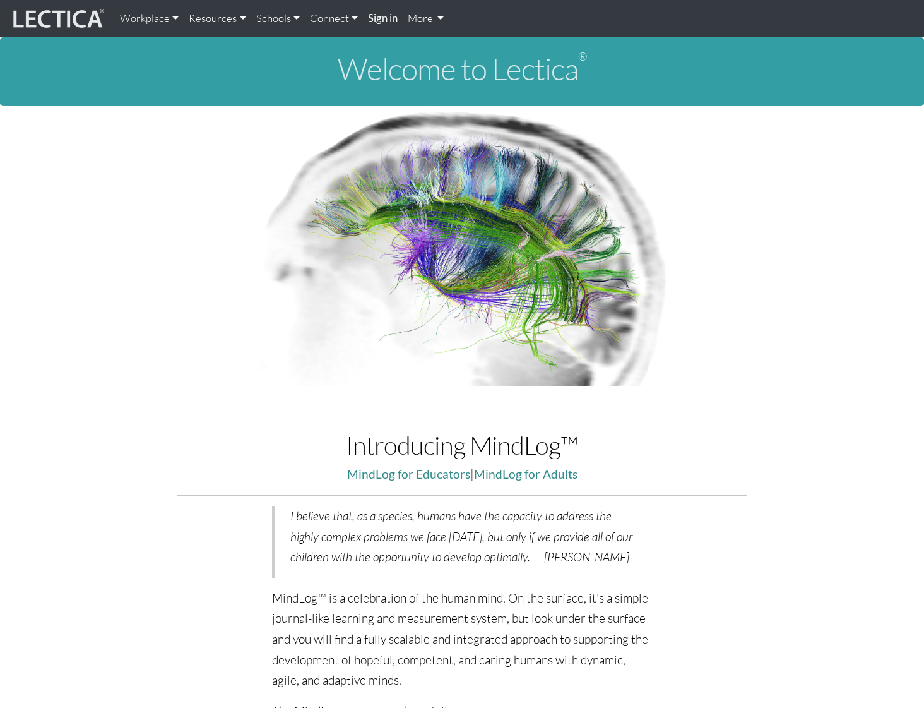
click at [776, 78] on h1 "Welcome to Lectica ®" at bounding box center [462, 68] width 904 height 33
click at [745, 95] on div "Welcome to Lectica ®" at bounding box center [462, 71] width 924 height 69
click at [345, 19] on strong "Sign in" at bounding box center [360, 17] width 30 height 13
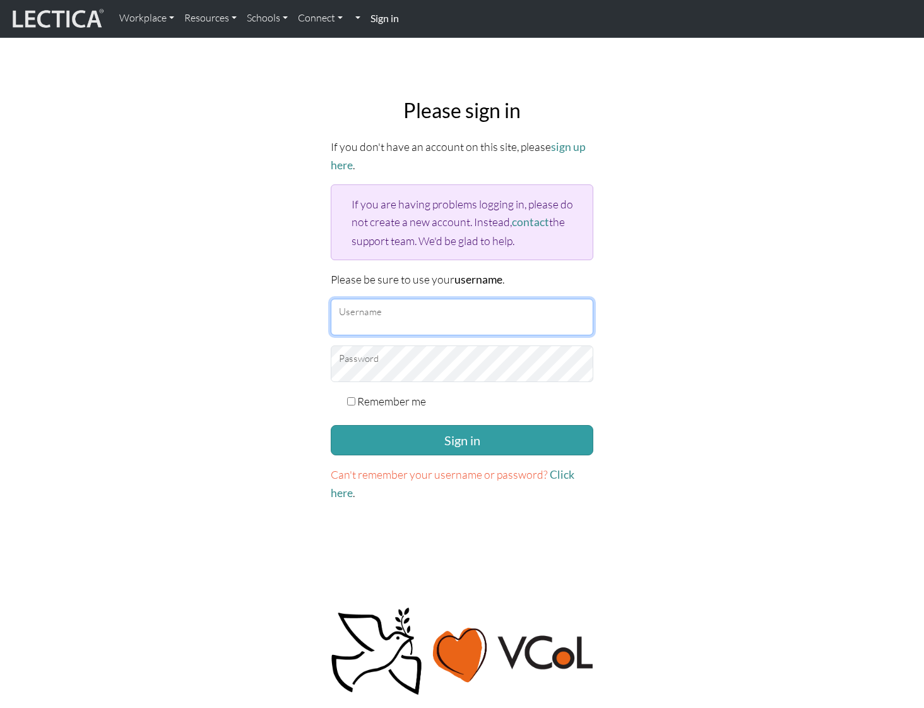
click at [364, 328] on input "Username" at bounding box center [462, 317] width 263 height 37
type input "amcorreia"
click at [331, 425] on button "Sign in" at bounding box center [462, 440] width 263 height 30
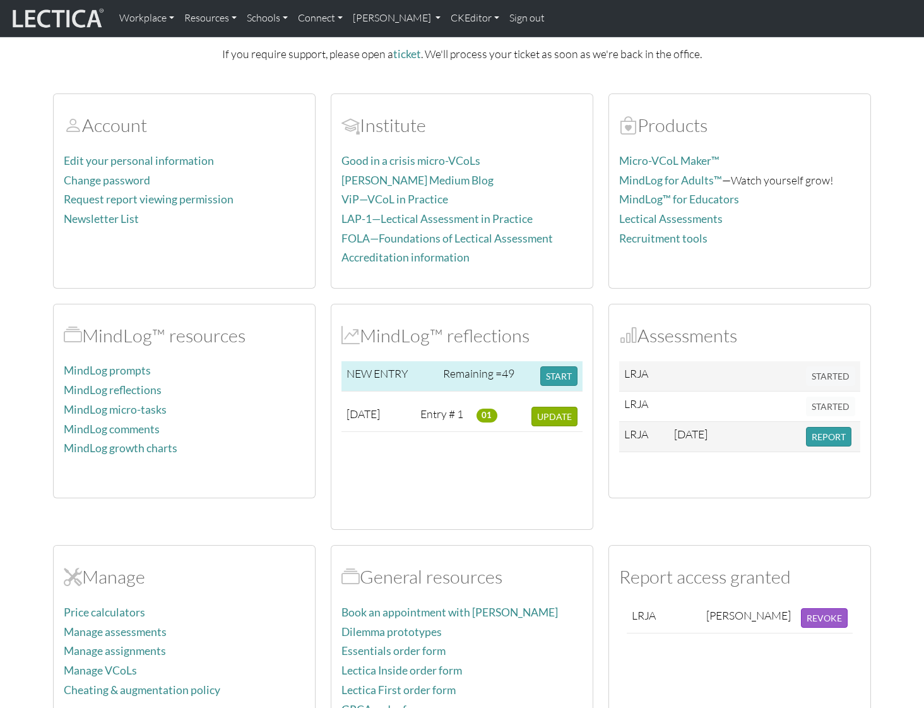
scroll to position [226, 0]
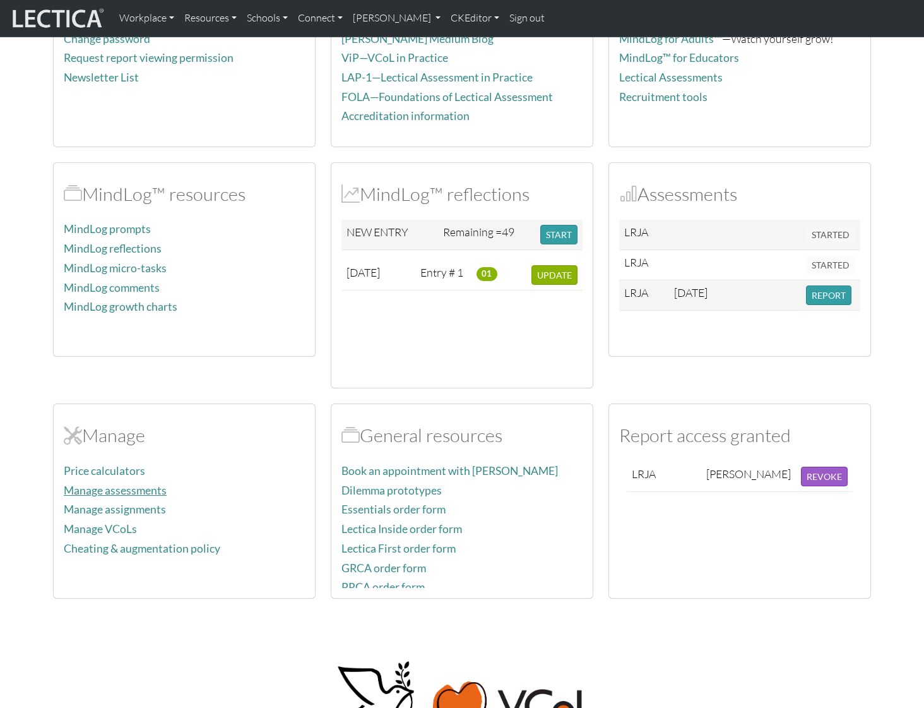
click at [160, 488] on link "Manage assessments" at bounding box center [115, 490] width 103 height 13
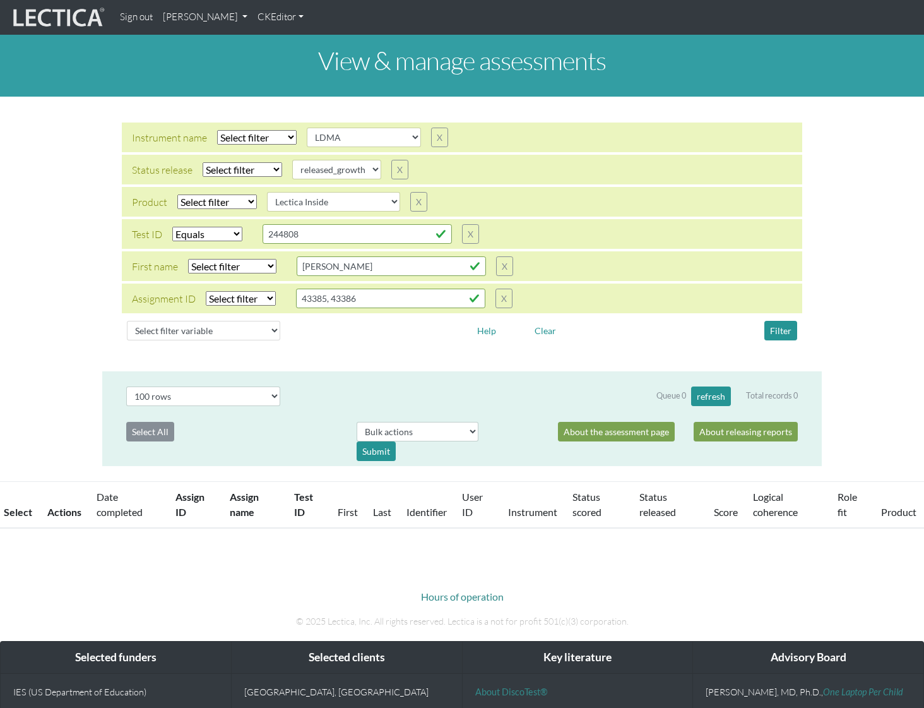
select select
select select "LDMA"
select select
select select "released_growth"
select select
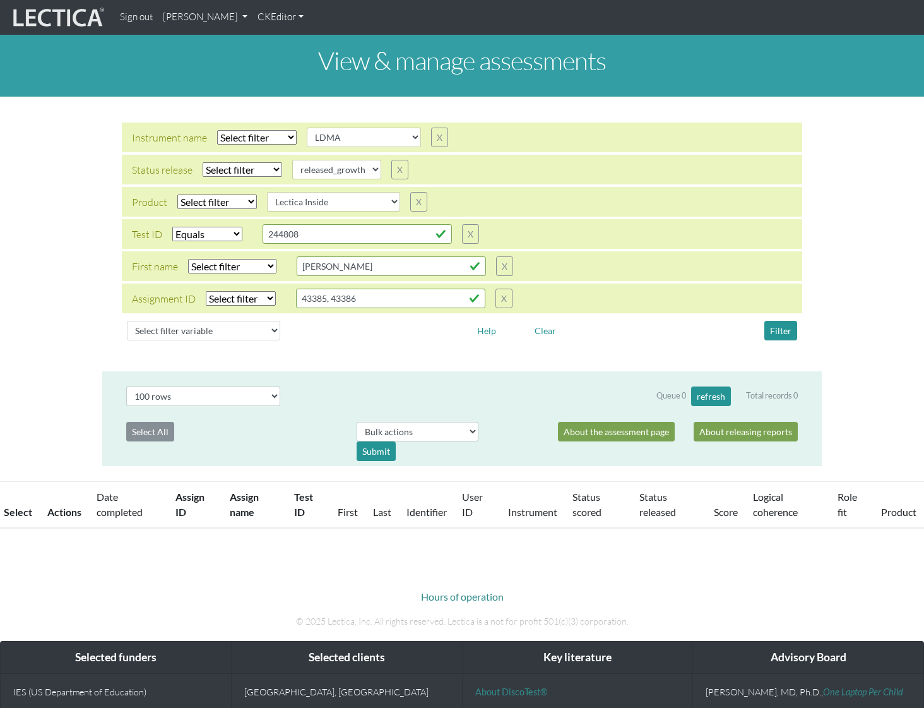
select select "Lectica Inside"
select select "equal"
select select "100"
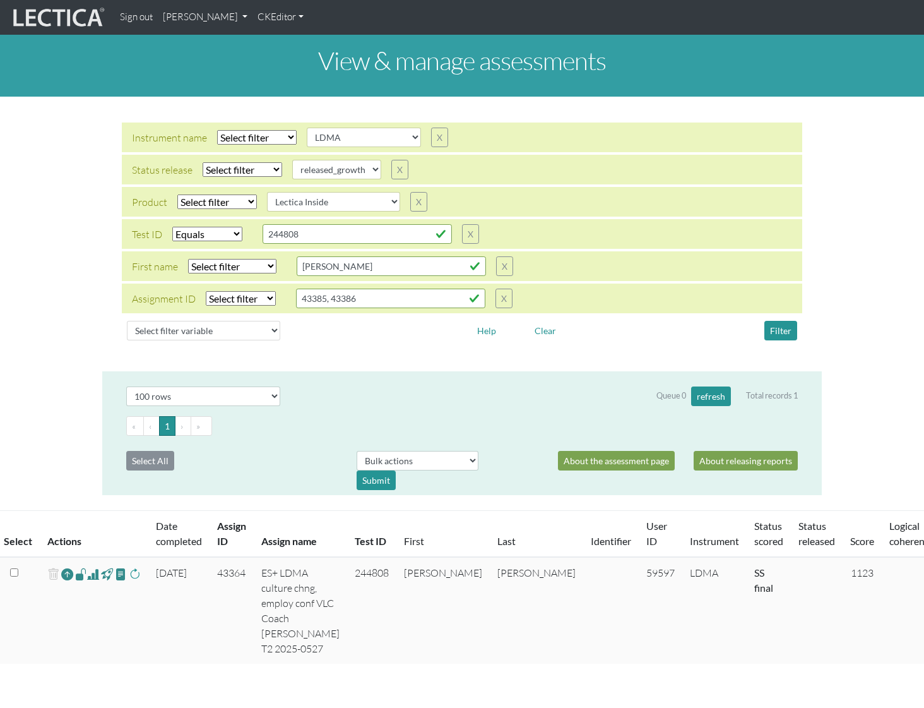
click at [236, 236] on select "Select filter Equals List Contains Greater than Less than" at bounding box center [207, 234] width 70 height 15
select select
click at [783, 330] on button "Filter" at bounding box center [781, 331] width 33 height 20
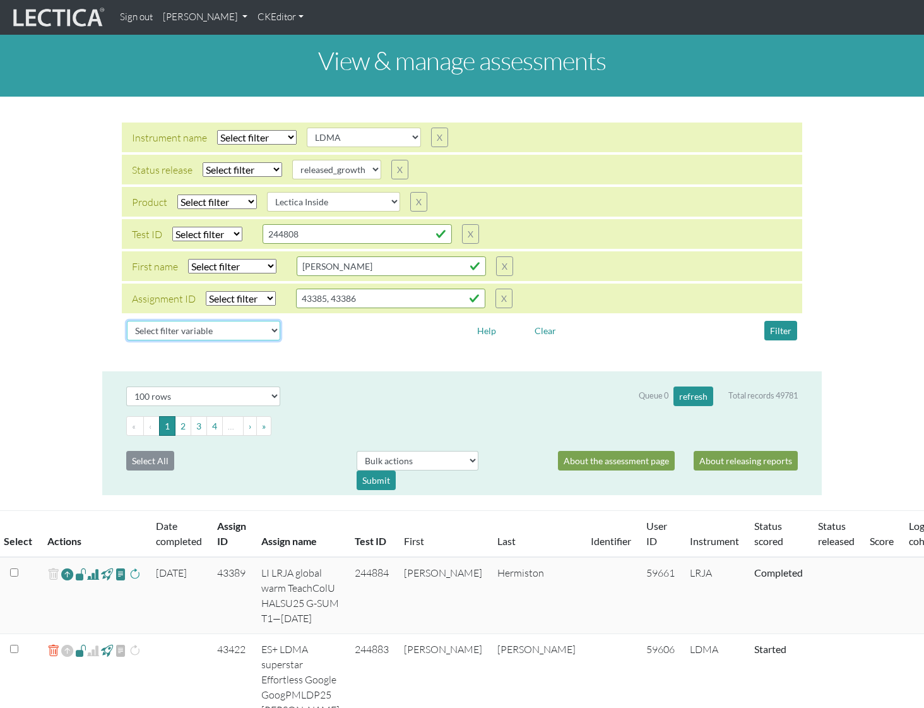
click at [233, 330] on select "Select filter variable Assignment name Assignment ID Clarity persuasive Clarity…" at bounding box center [203, 331] width 153 height 20
click at [253, 25] on link "[PERSON_NAME]" at bounding box center [205, 17] width 95 height 25
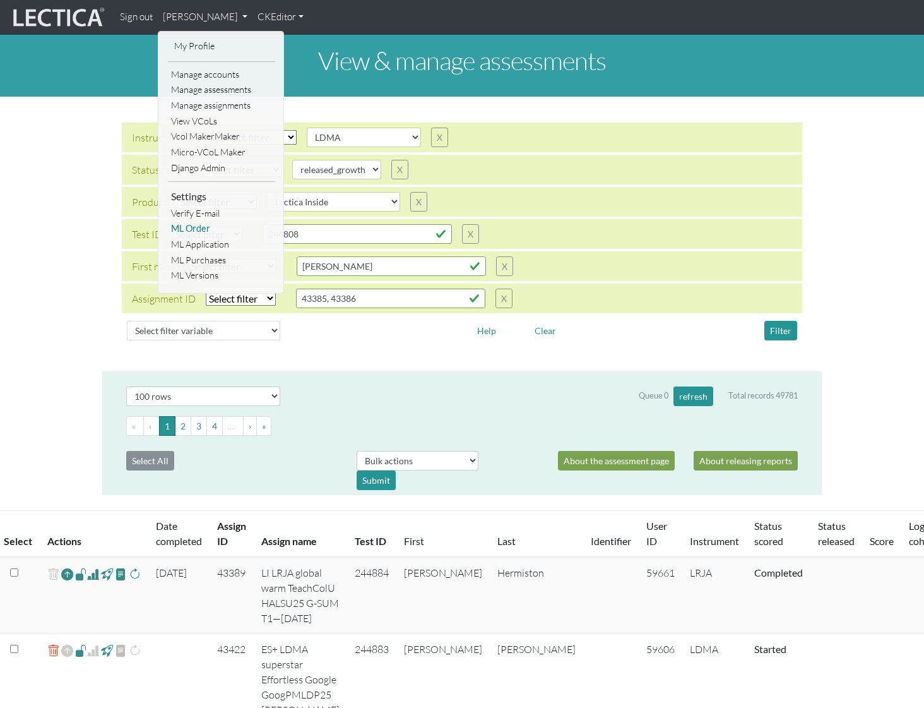
click at [196, 231] on link "ML Order" at bounding box center [221, 229] width 107 height 16
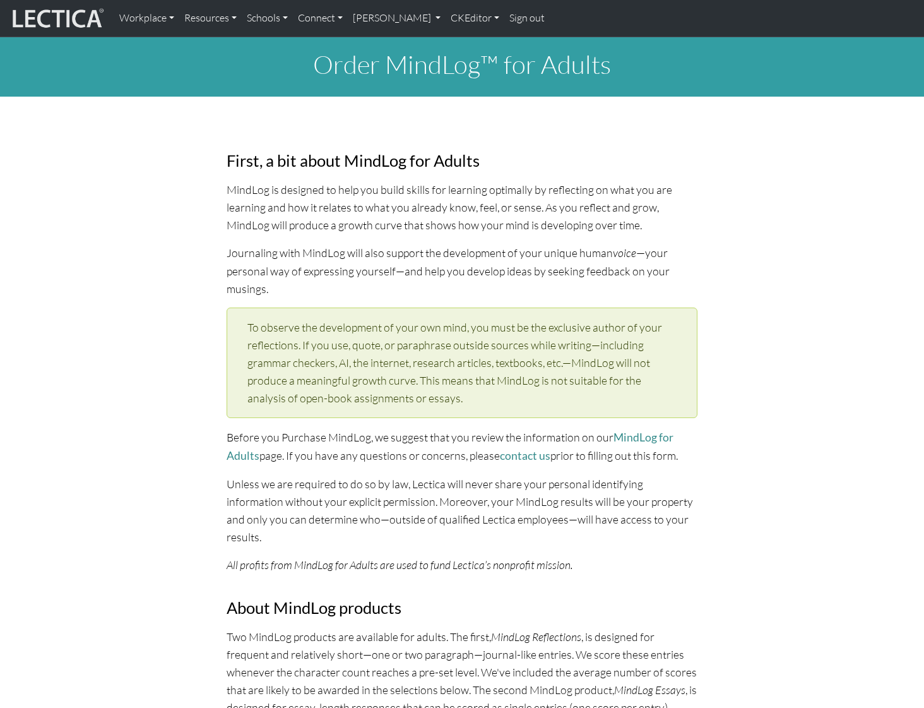
select select "1985"
select select "02"
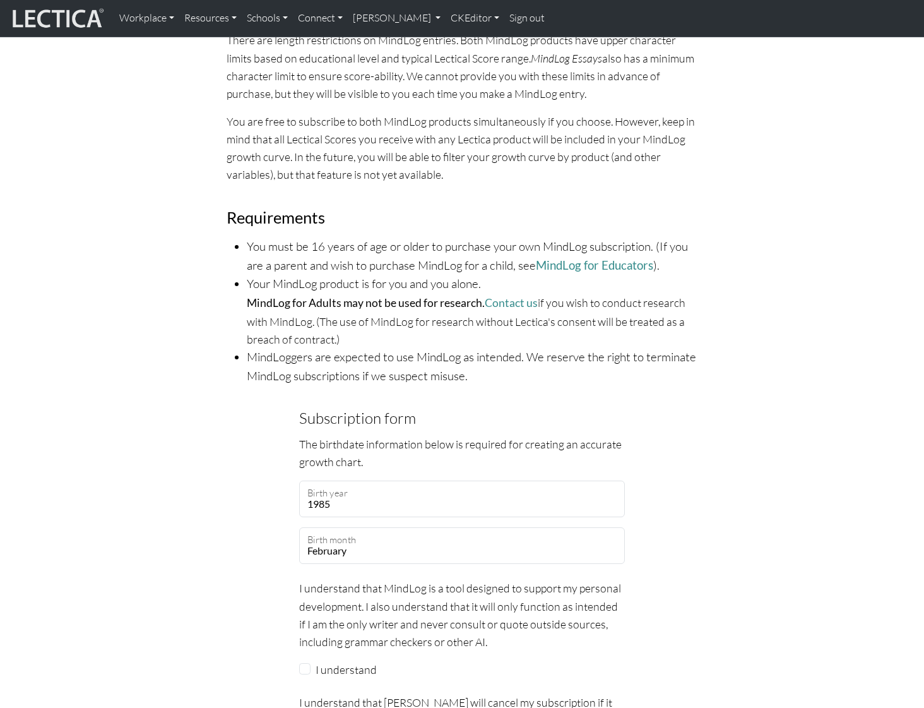
scroll to position [1026, 0]
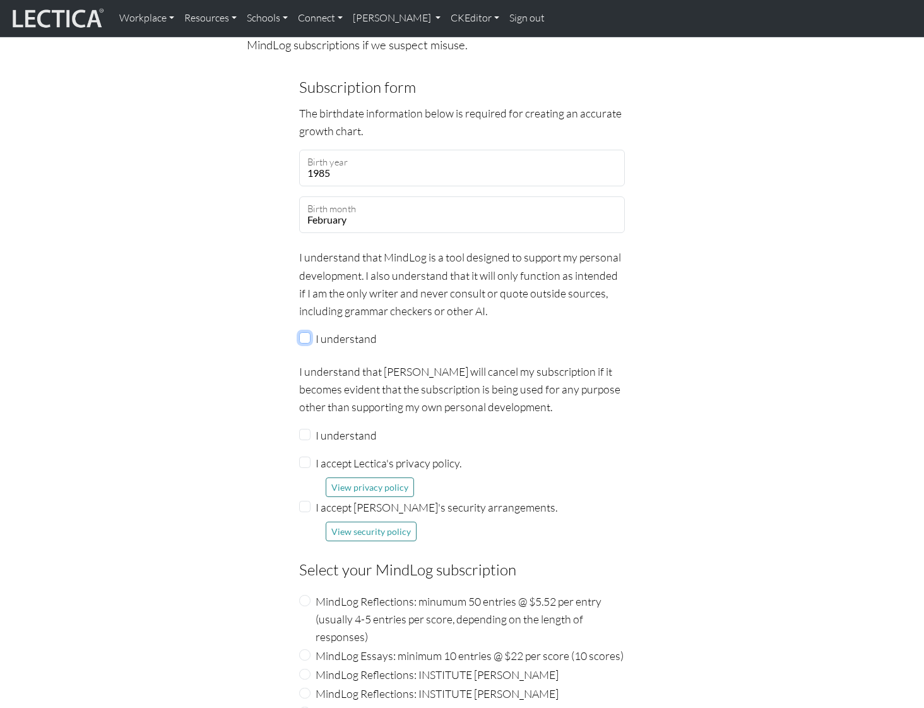
click at [306, 332] on input "I understand" at bounding box center [304, 337] width 11 height 11
checkbox input "true"
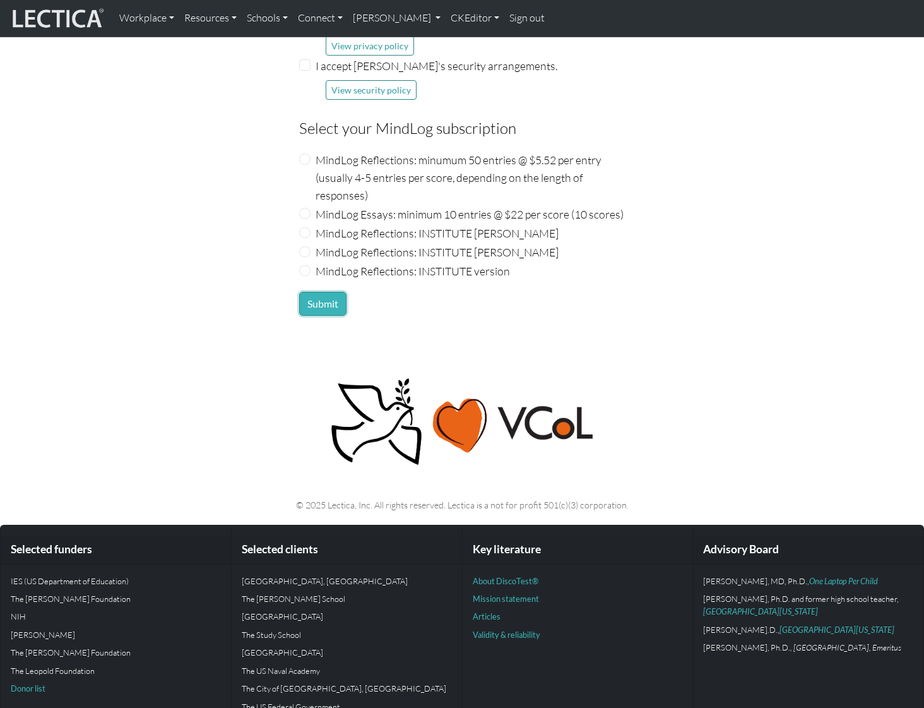
click at [317, 292] on button "Submit" at bounding box center [322, 304] width 47 height 24
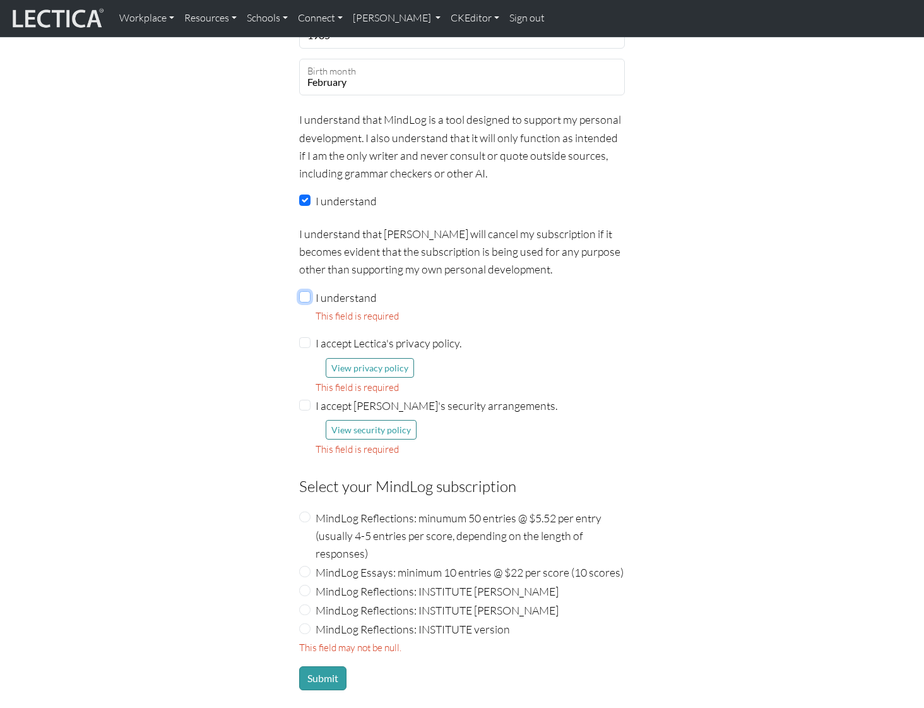
scroll to position [1103, 0]
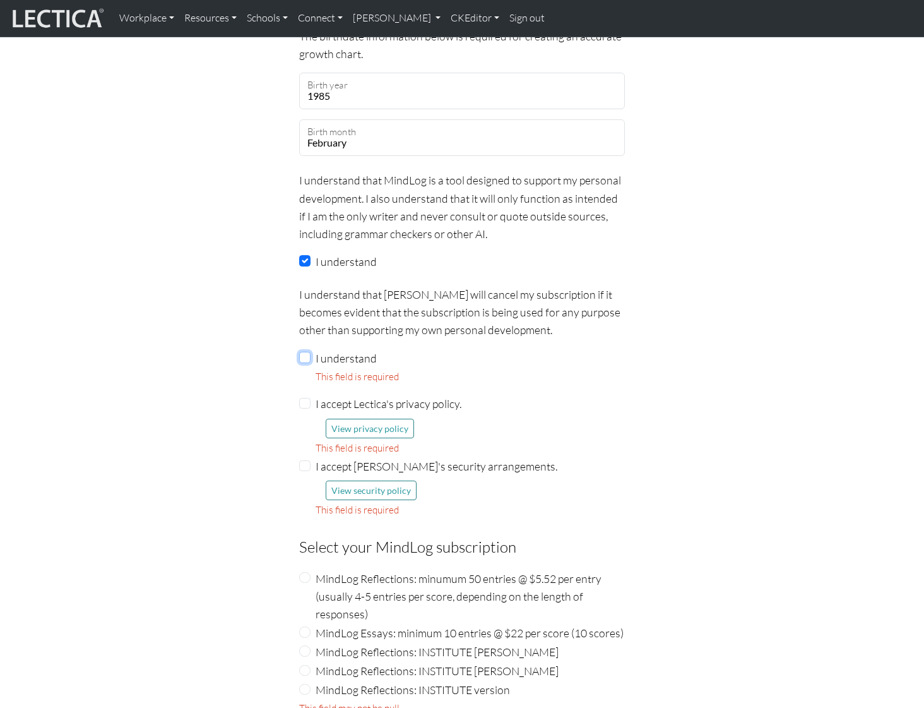
click at [304, 352] on input "I understand" at bounding box center [304, 357] width 11 height 11
checkbox input "true"
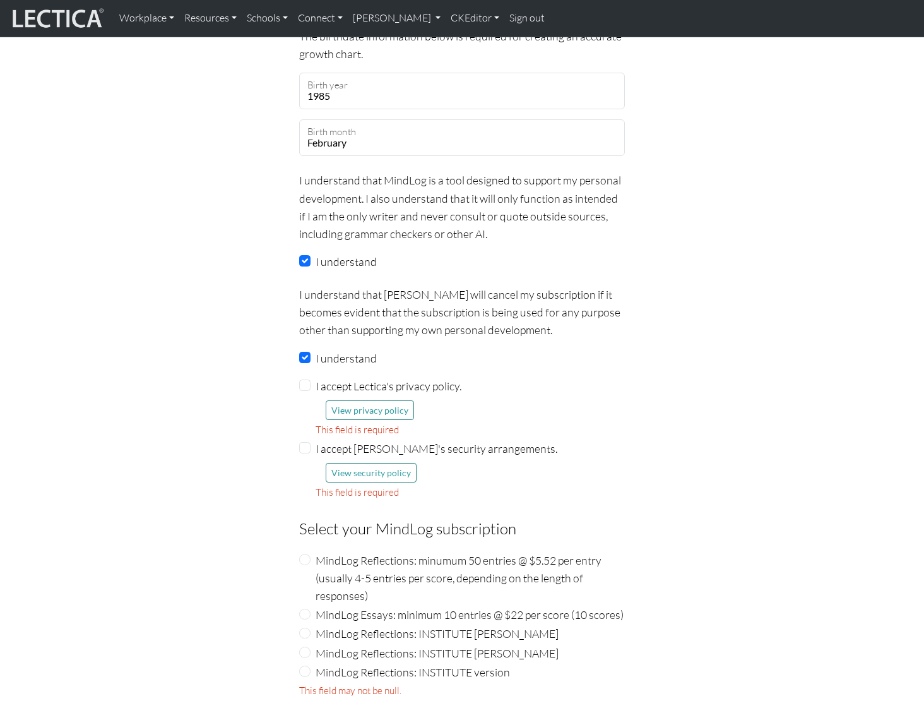
click at [305, 377] on div "I accept Lectica's privacy policy. View privacy policy This field is required" at bounding box center [462, 407] width 326 height 61
click at [304, 379] on input "I accept Lectica's privacy policy." at bounding box center [304, 384] width 11 height 11
checkbox input "true"
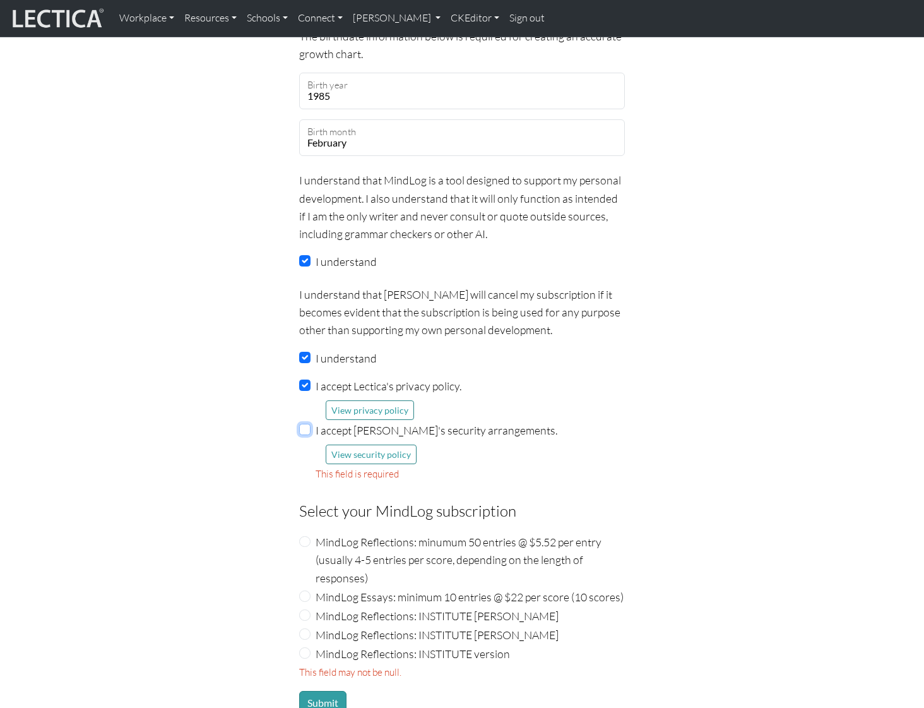
click at [303, 424] on input "I accept Lectica's security arrangements." at bounding box center [304, 429] width 11 height 11
checkbox input "true"
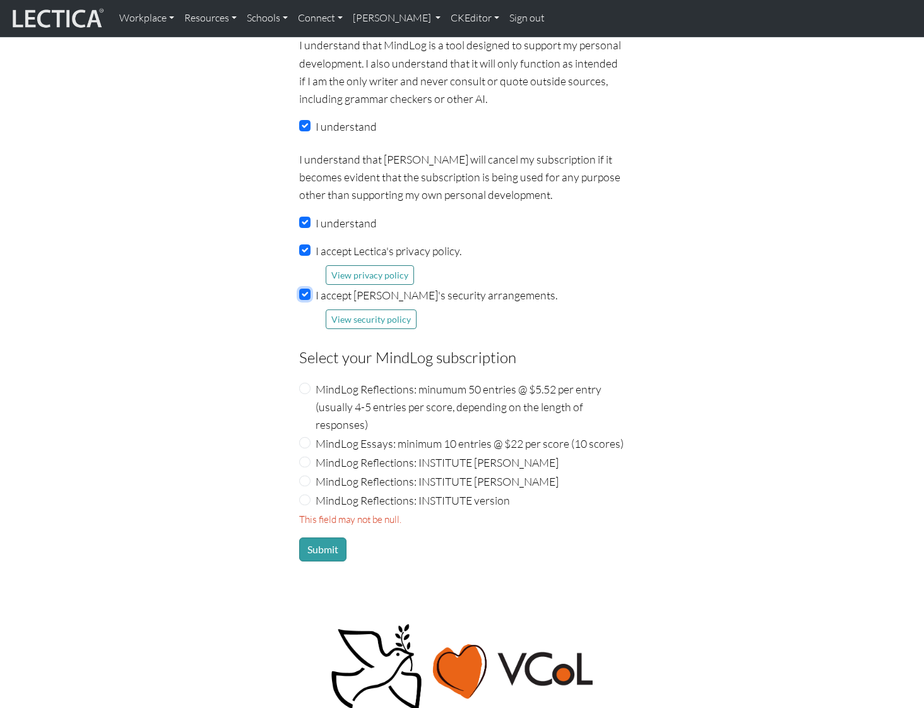
scroll to position [1259, 0]
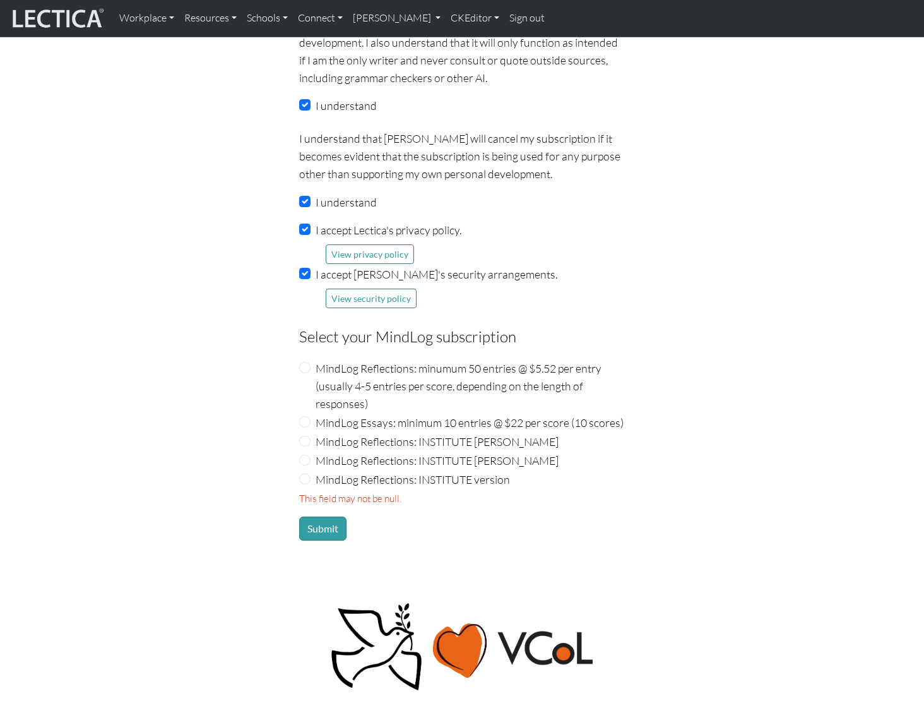
click at [305, 451] on div "MindLog Reflections: INSTITUTE Benny Ausmus" at bounding box center [462, 460] width 326 height 18
click at [306, 455] on input "MindLog Reflections: INSTITUTE Benny Ausmus" at bounding box center [304, 460] width 11 height 11
radio input "true"
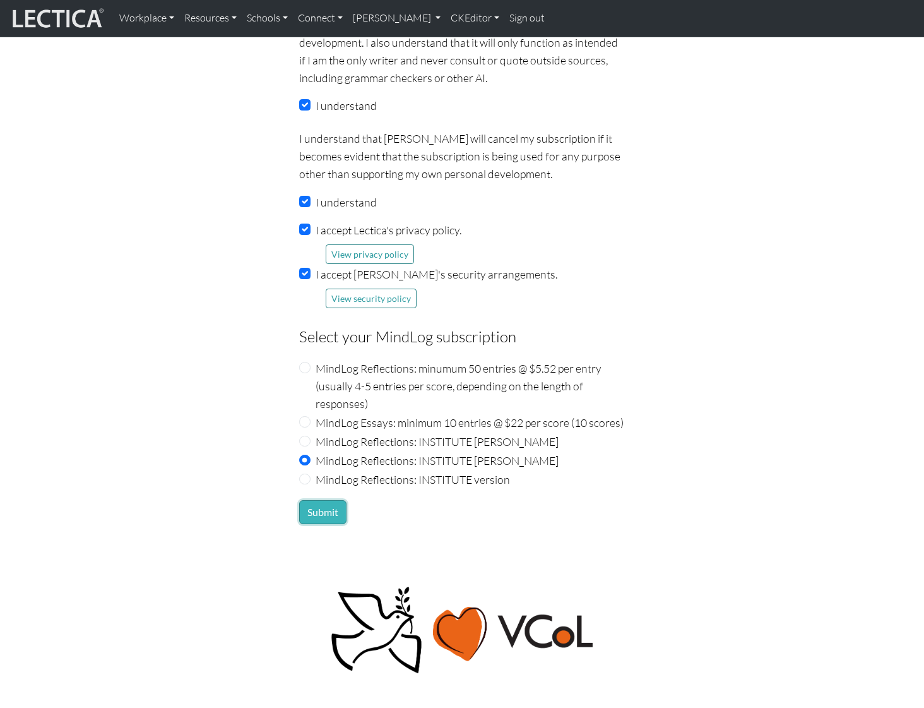
click at [320, 500] on button "Submit" at bounding box center [322, 512] width 47 height 24
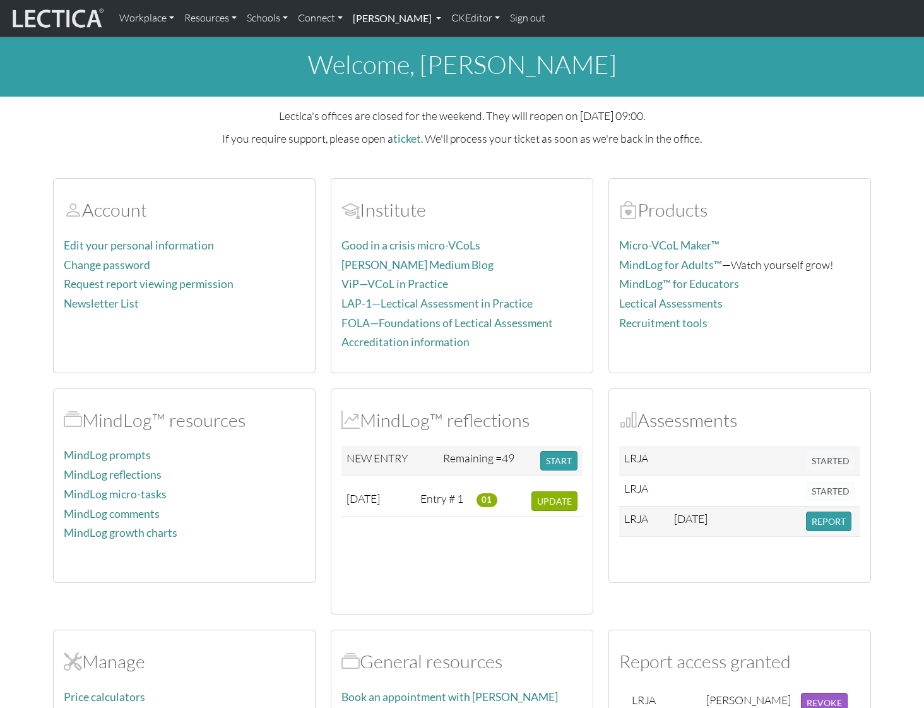
click at [446, 18] on link "[PERSON_NAME]" at bounding box center [397, 18] width 98 height 27
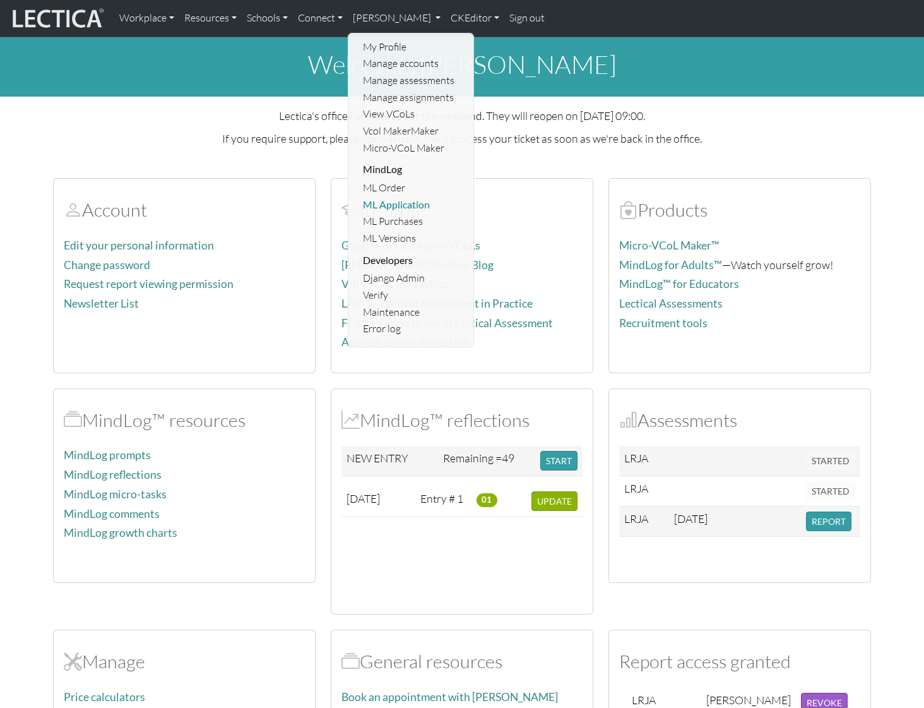
click at [397, 203] on link "ML Application" at bounding box center [412, 204] width 104 height 17
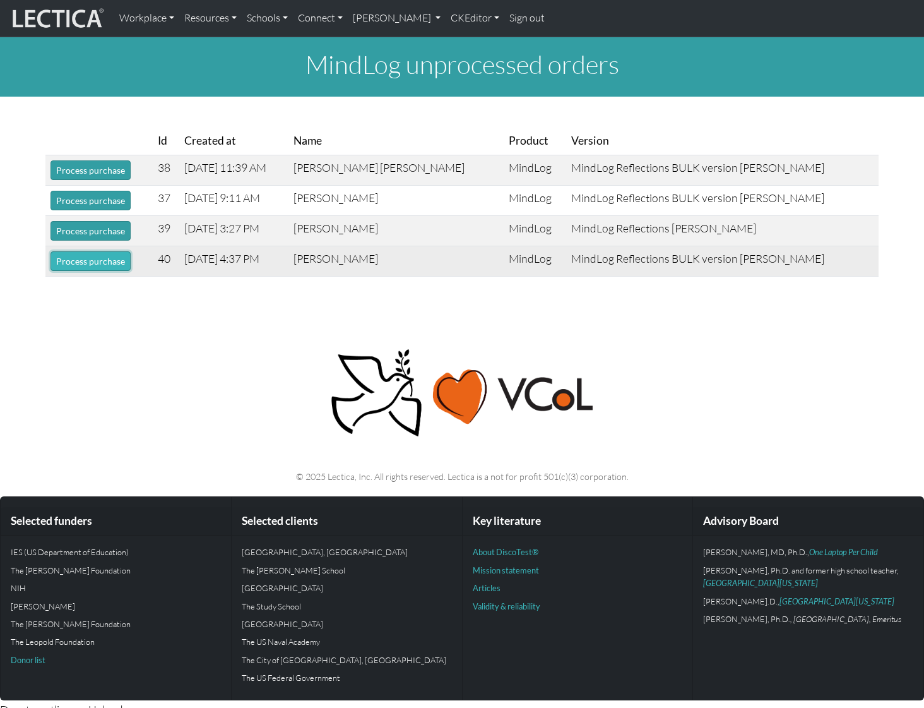
click at [93, 261] on button "Process purchase" at bounding box center [91, 261] width 80 height 20
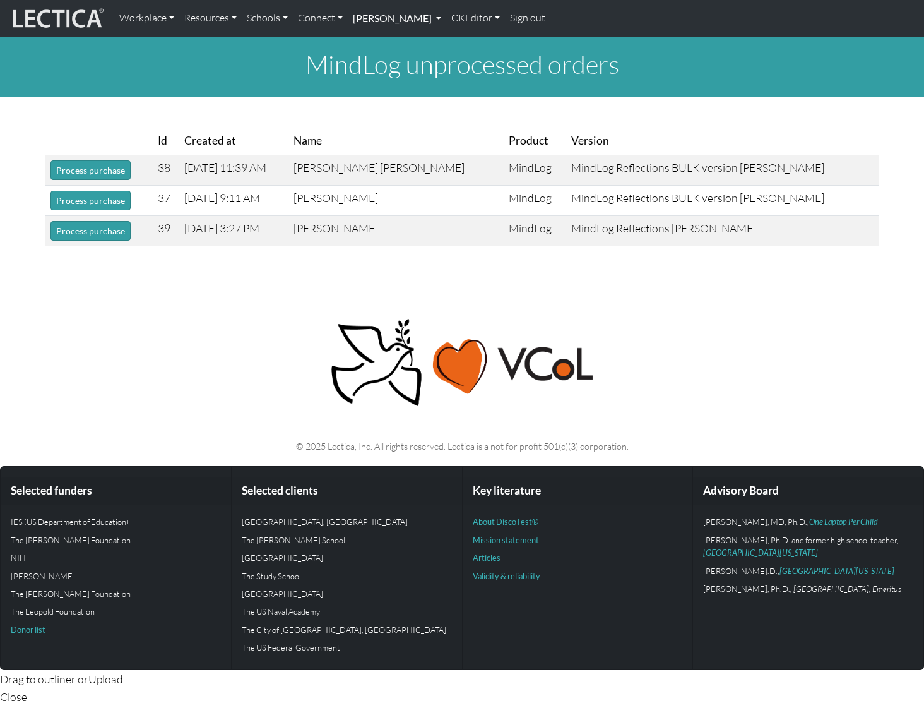
click at [446, 21] on link "[PERSON_NAME]" at bounding box center [397, 18] width 98 height 27
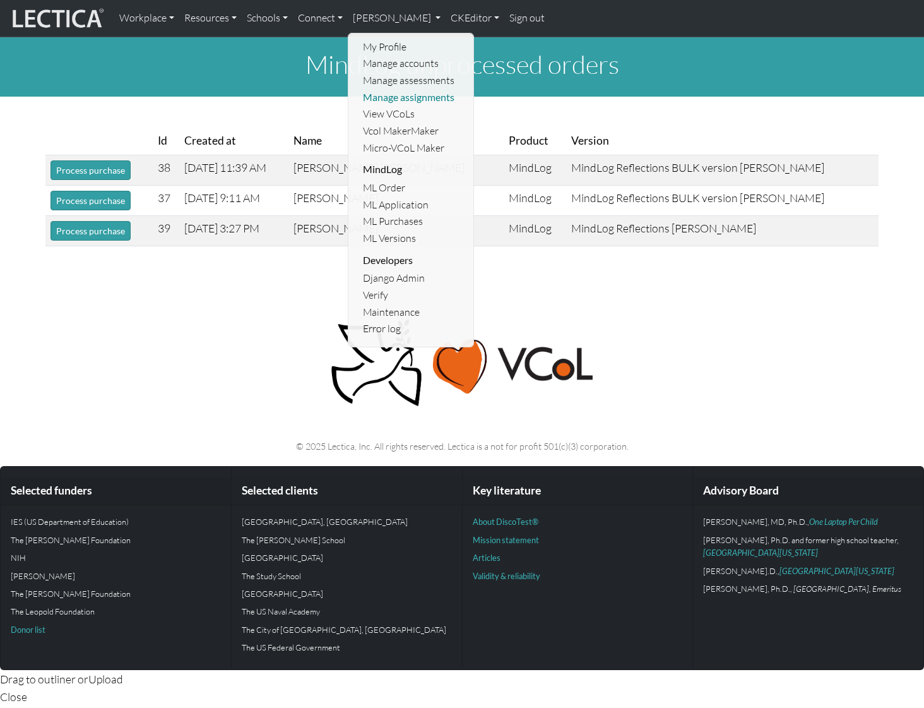
click at [418, 100] on link "Manage assignments" at bounding box center [412, 97] width 104 height 17
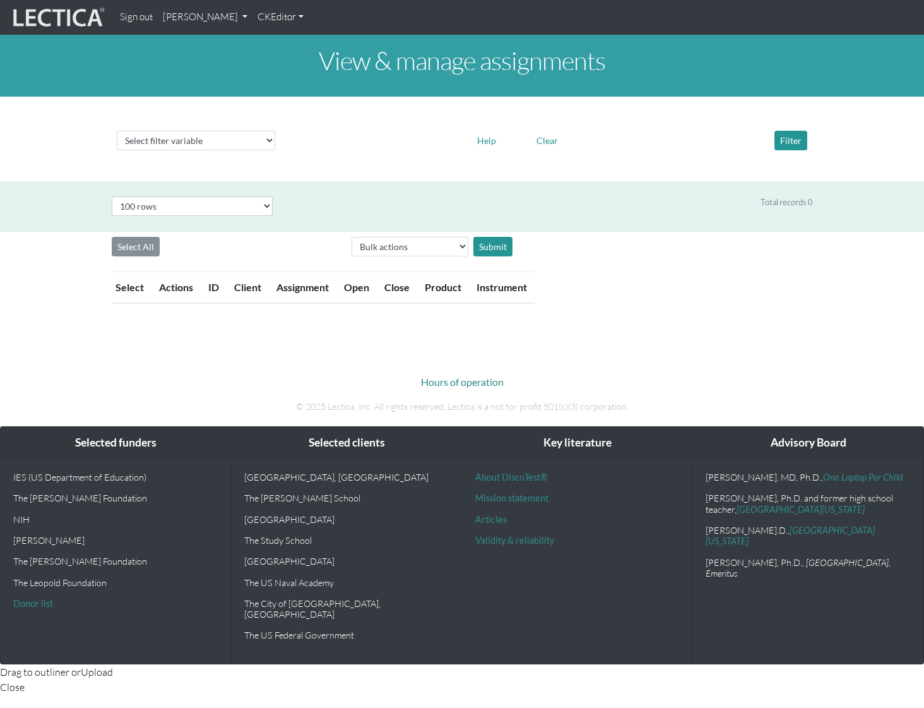
select select "100"
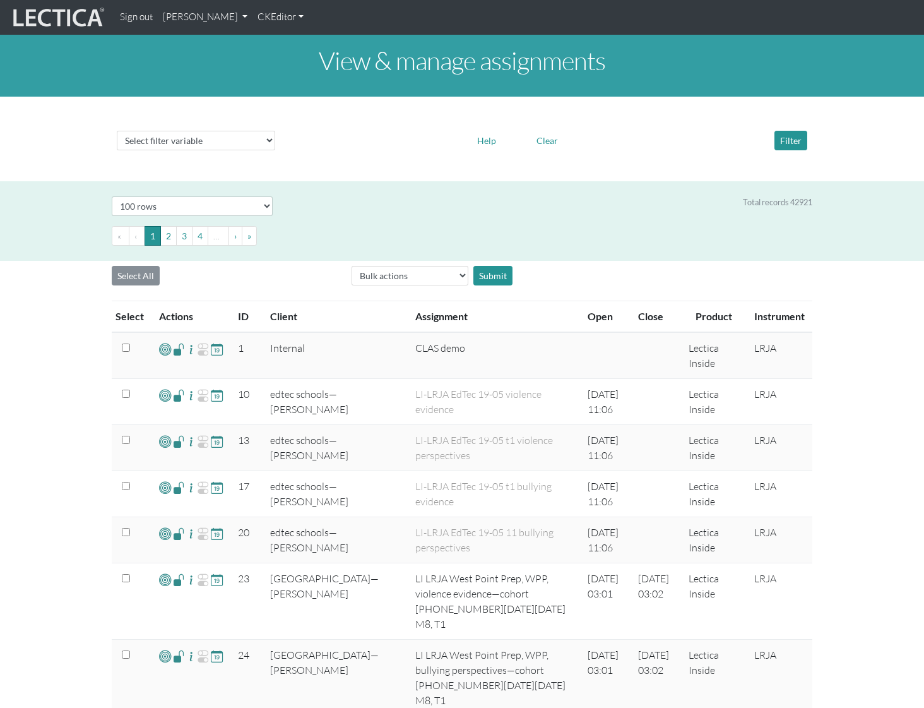
click at [244, 318] on th "ID" at bounding box center [246, 317] width 32 height 32
click at [530, 193] on div "Select # rows to display 10 rows 20 rows 50 rows 100 rows 200 rows Total record…" at bounding box center [461, 221] width 905 height 80
click at [241, 317] on th "ID" at bounding box center [246, 317] width 32 height 32
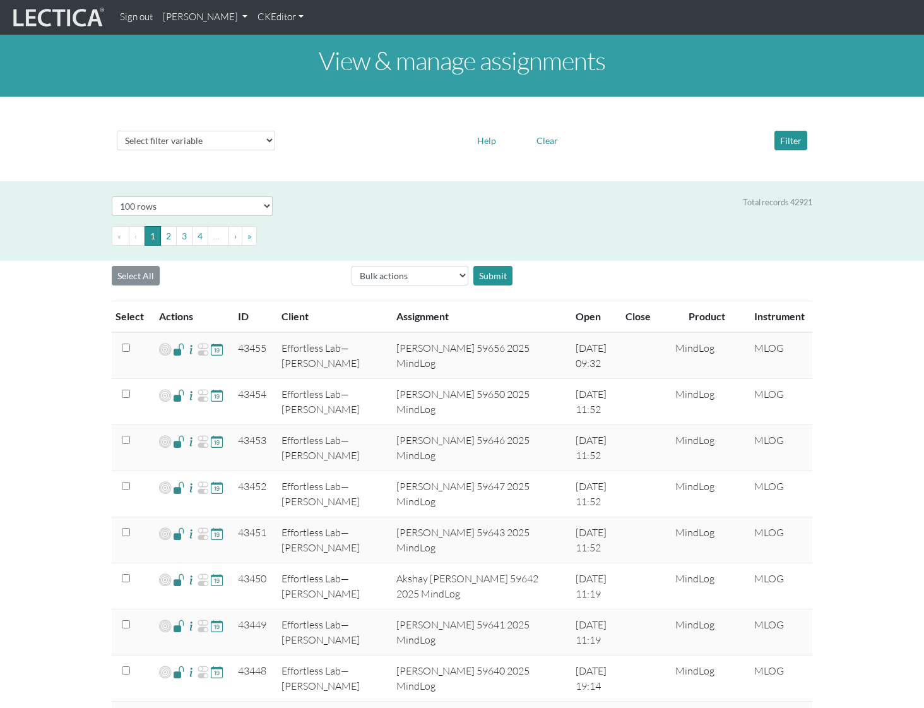
click at [251, 29] on nav "Sign out [PERSON_NAME] My Profile Manage accounts Manage assessments Manage ass…" at bounding box center [462, 17] width 924 height 35
click at [251, 22] on link "[PERSON_NAME]" at bounding box center [205, 17] width 95 height 25
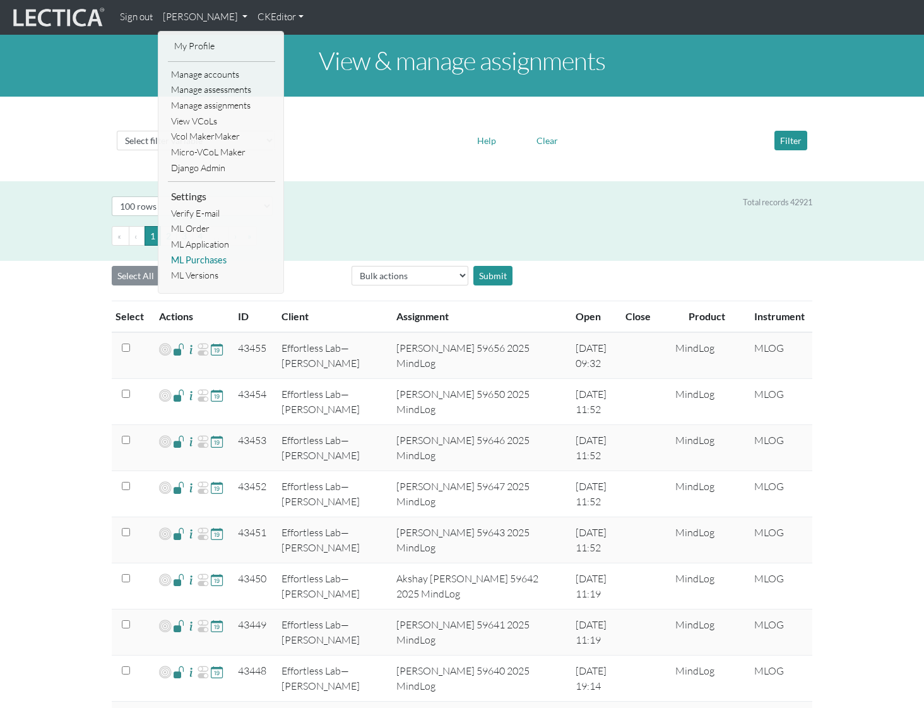
click at [212, 256] on link "ML Purchases" at bounding box center [221, 261] width 107 height 16
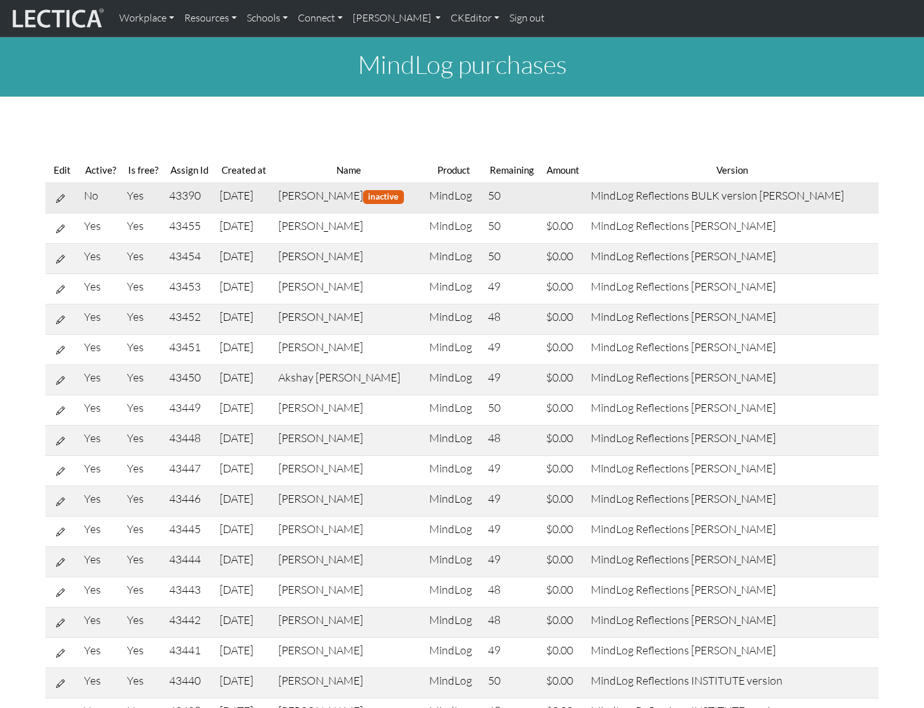
click at [60, 194] on icon at bounding box center [60, 198] width 9 height 11
select select "9"
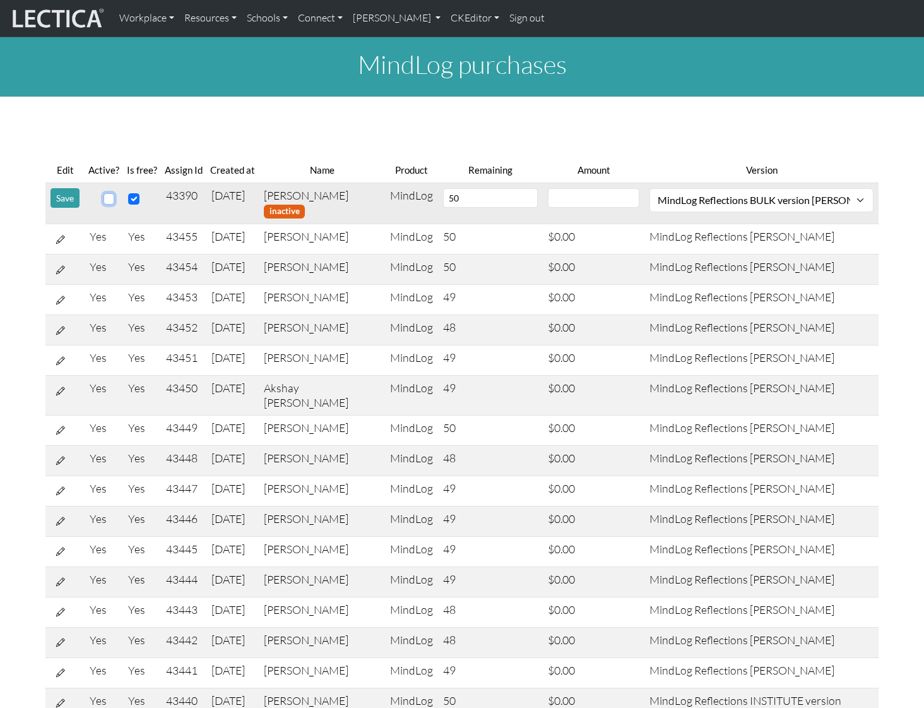
click at [112, 202] on input "checkbox" at bounding box center [109, 198] width 11 height 11
checkbox input "true"
click at [63, 199] on button "Save" at bounding box center [65, 198] width 29 height 20
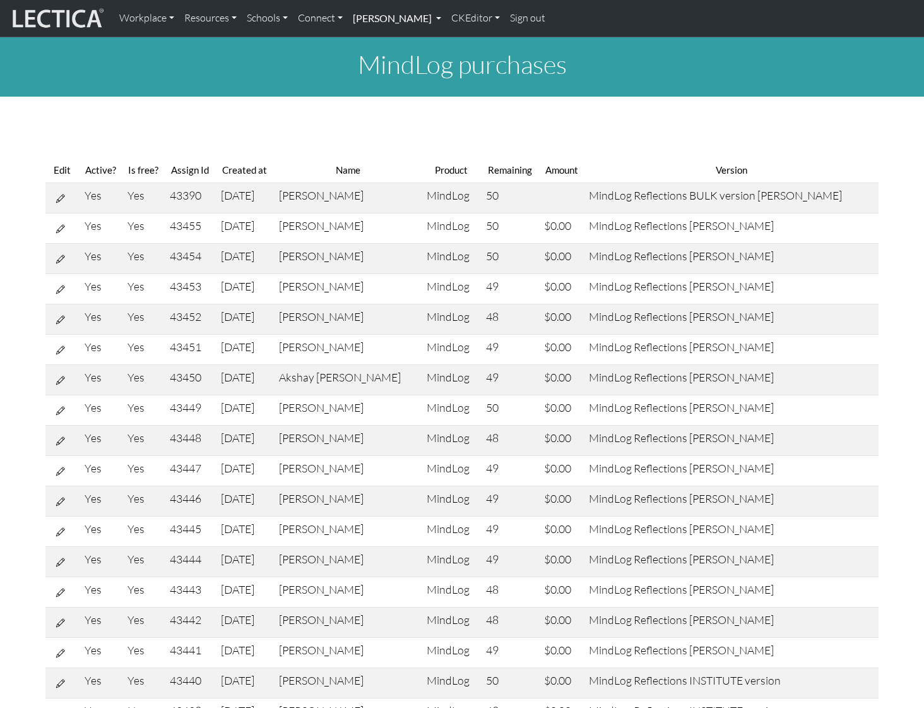
click at [446, 23] on link "[PERSON_NAME]" at bounding box center [397, 18] width 98 height 27
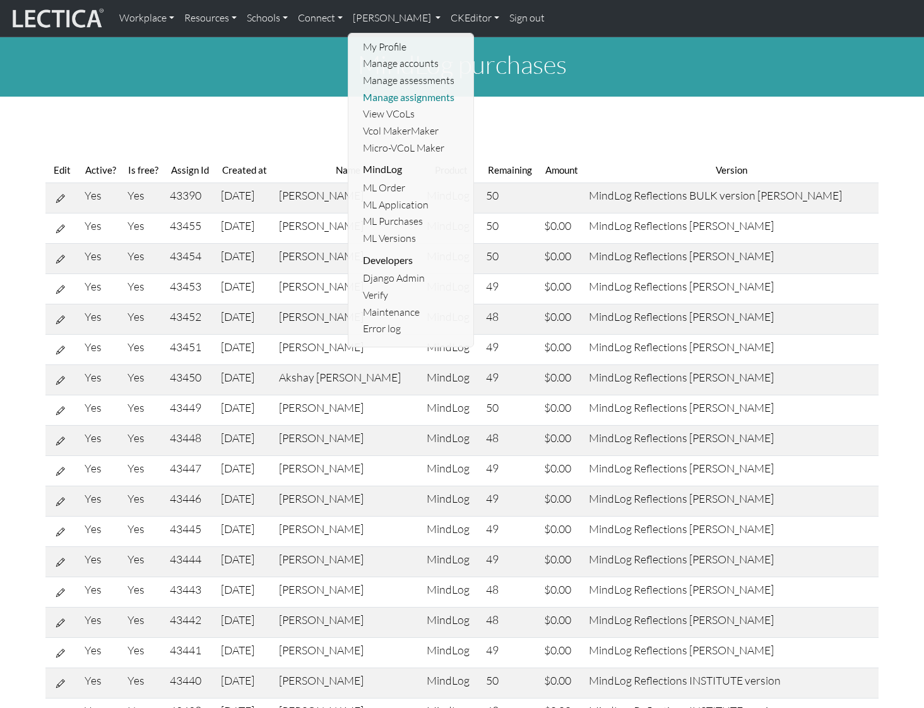
click at [415, 98] on link "Manage assignments" at bounding box center [412, 97] width 104 height 17
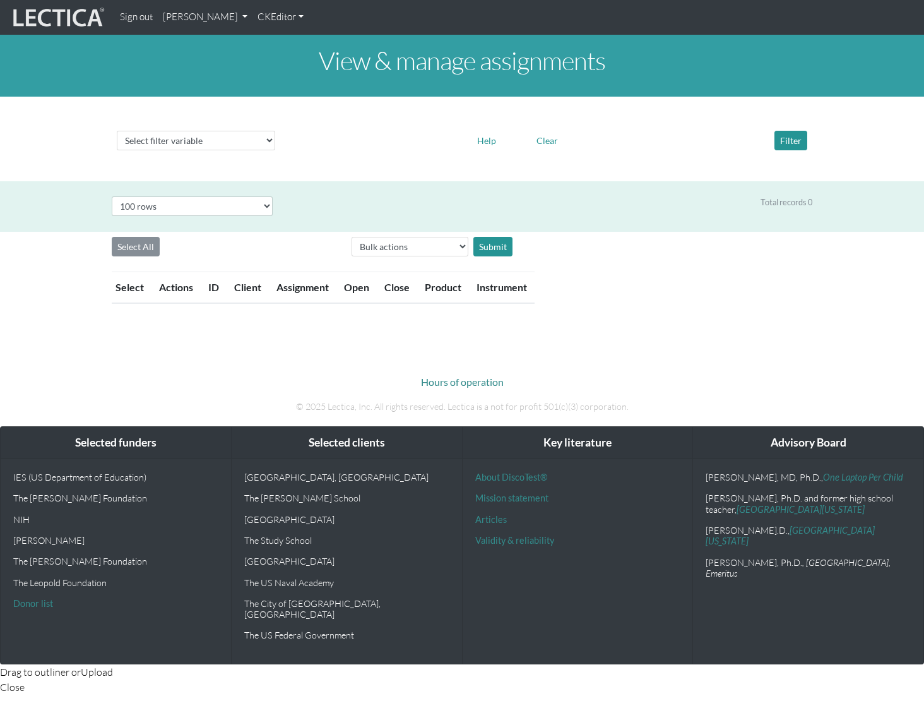
select select "100"
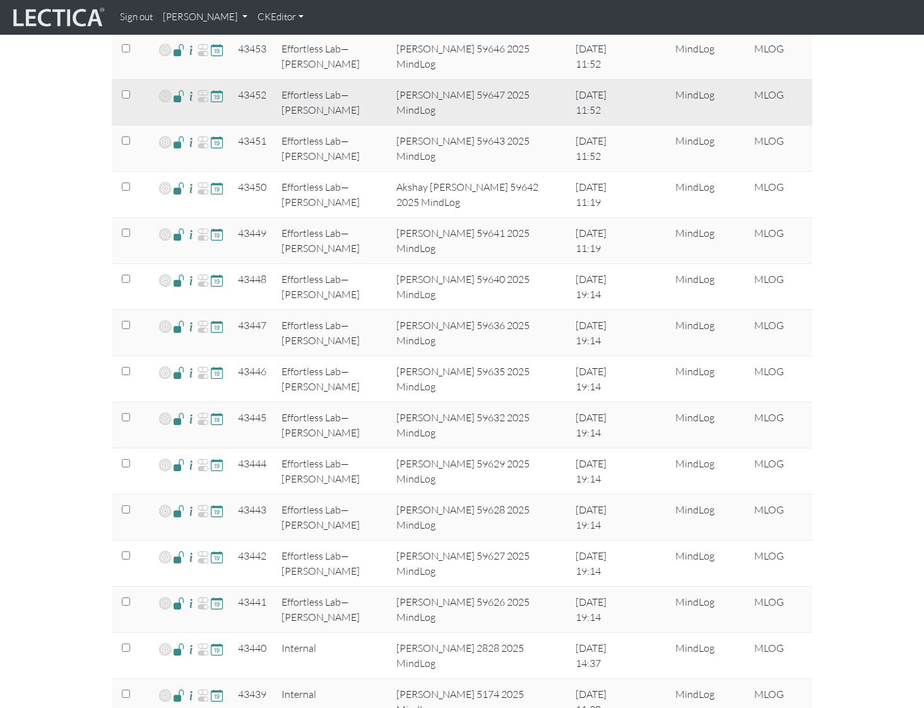
scroll to position [594, 0]
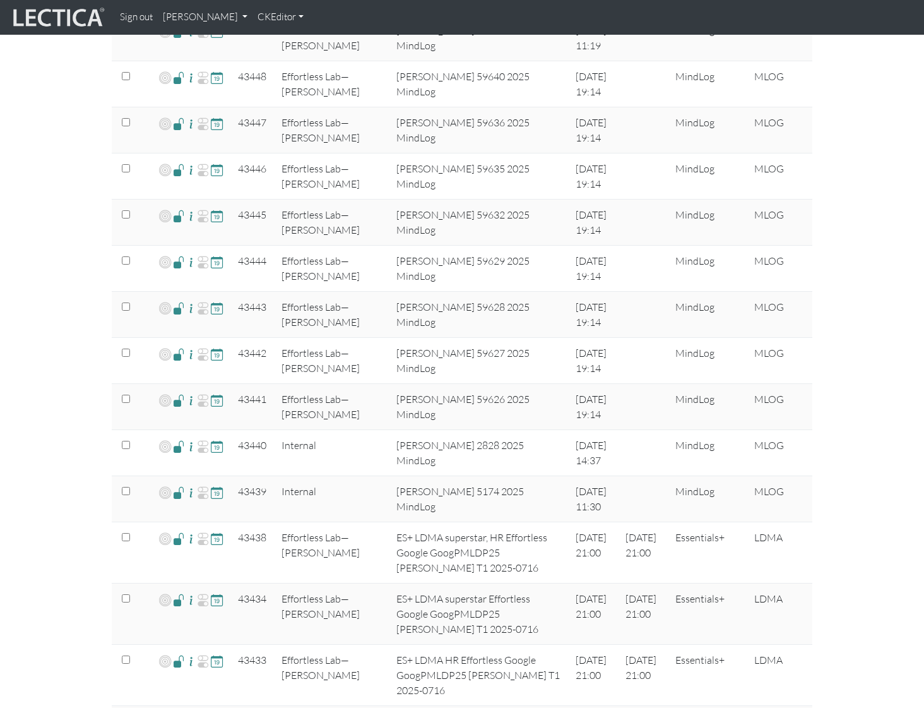
click at [253, 20] on link "[PERSON_NAME]" at bounding box center [205, 17] width 95 height 25
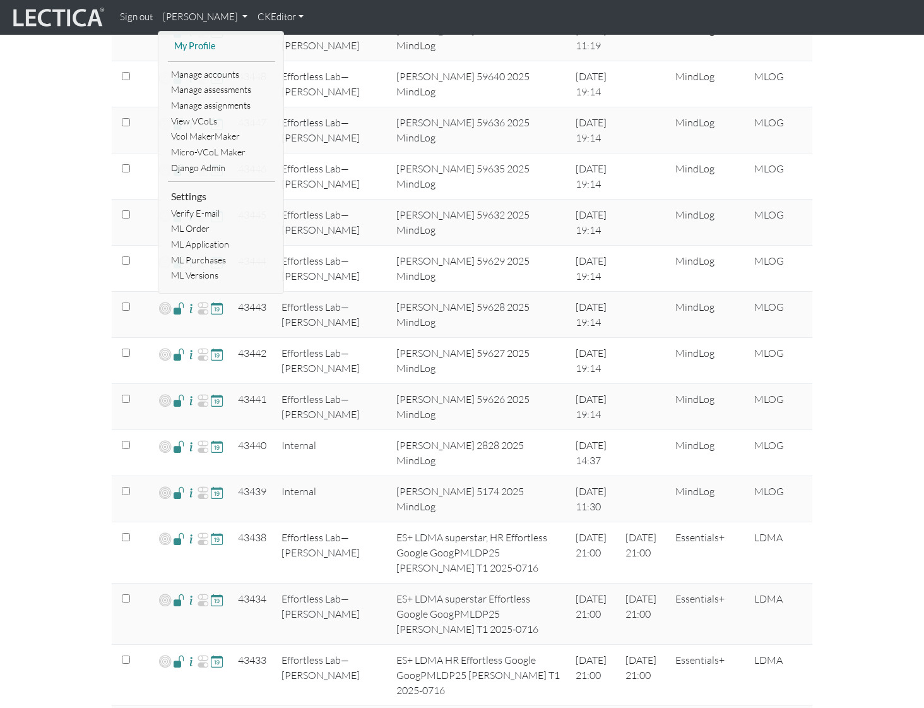
click at [204, 44] on link "My Profile" at bounding box center [221, 47] width 101 height 16
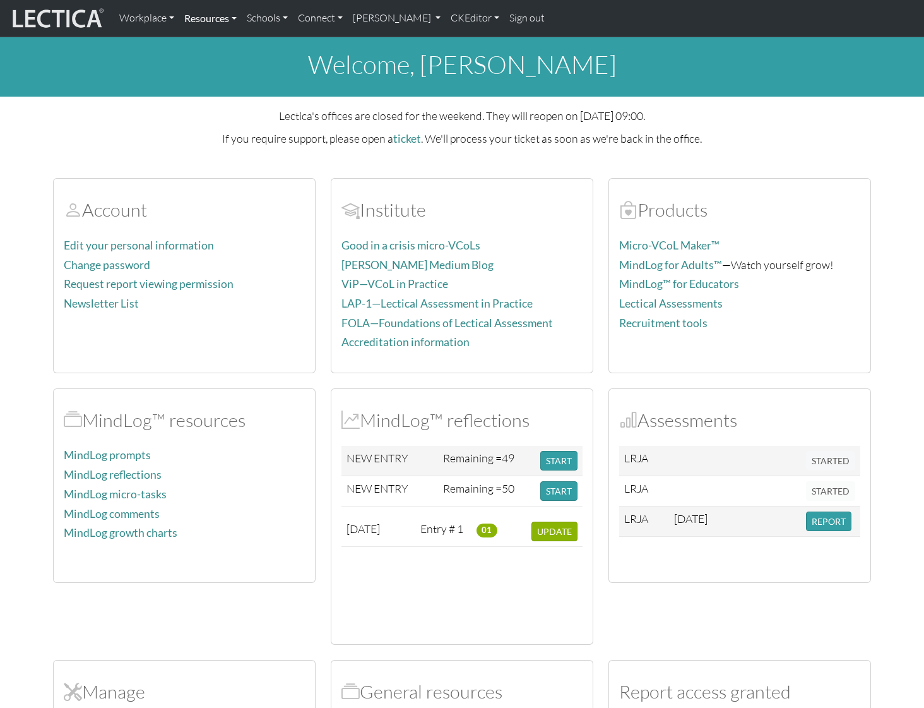
click at [227, 20] on link "Resources" at bounding box center [210, 18] width 62 height 27
